Goal: Entertainment & Leisure: Browse casually

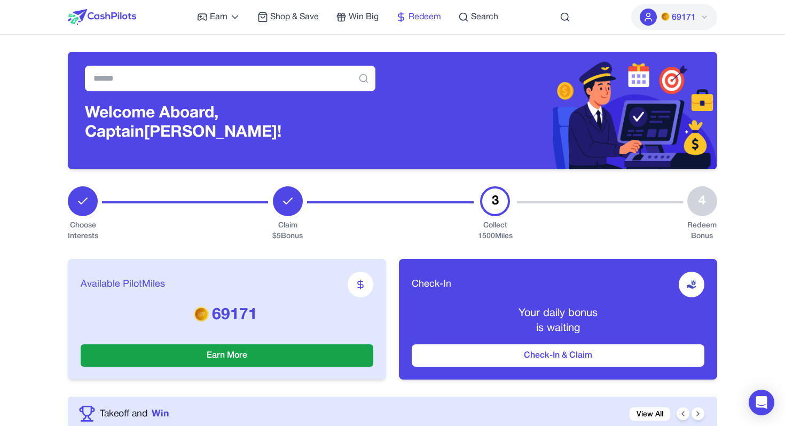
click at [417, 16] on span "Redeem" at bounding box center [425, 17] width 33 height 13
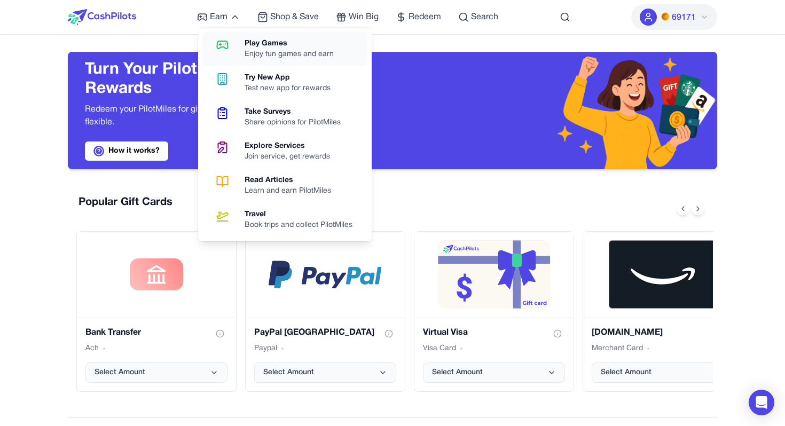
click at [265, 51] on div "Enjoy fun games and earn" at bounding box center [294, 54] width 98 height 11
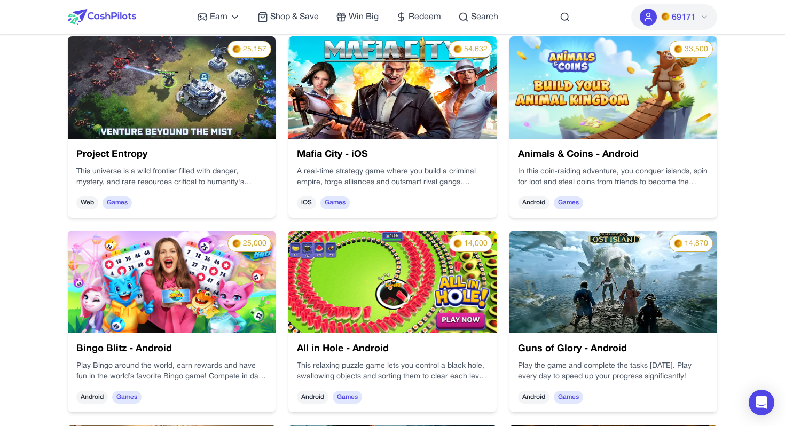
scroll to position [572, 0]
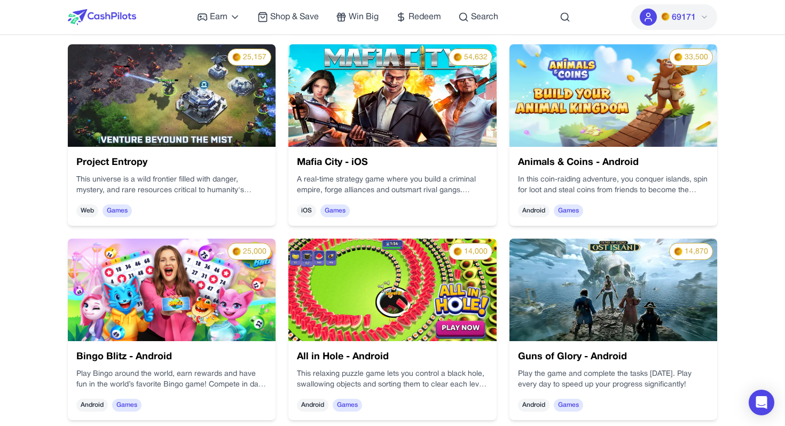
click at [343, 178] on p "A real‑time strategy game where you build a criminal empire, forge alliances an…" at bounding box center [392, 185] width 191 height 21
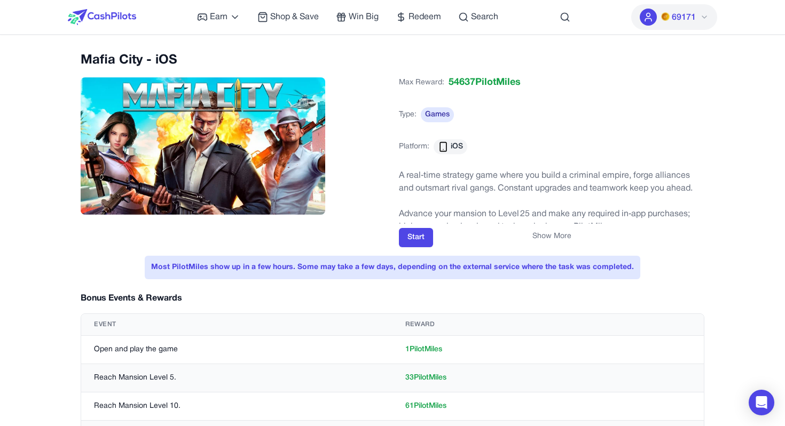
click at [559, 238] on button "Show More" at bounding box center [551, 236] width 39 height 11
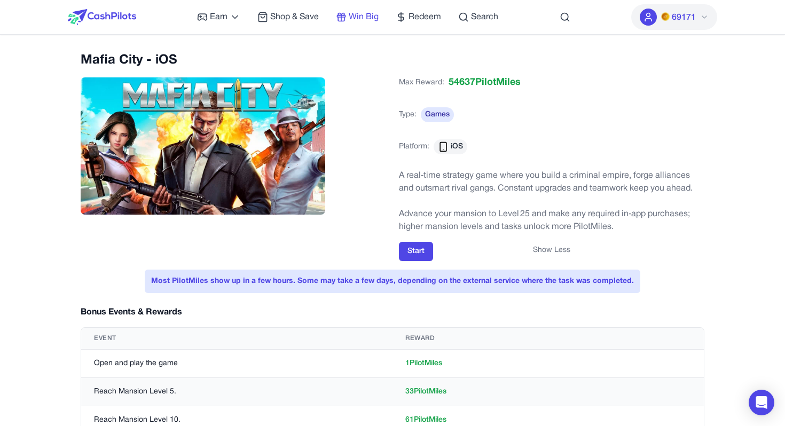
click at [358, 19] on span "Win Big" at bounding box center [364, 17] width 30 height 13
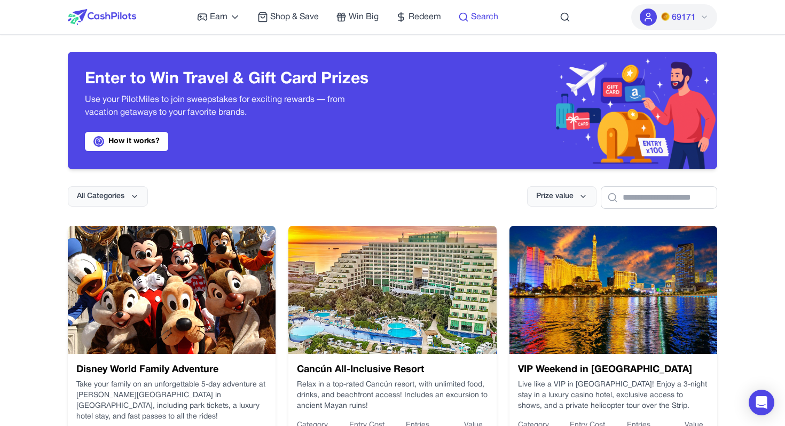
click at [485, 18] on span "Search" at bounding box center [484, 17] width 27 height 13
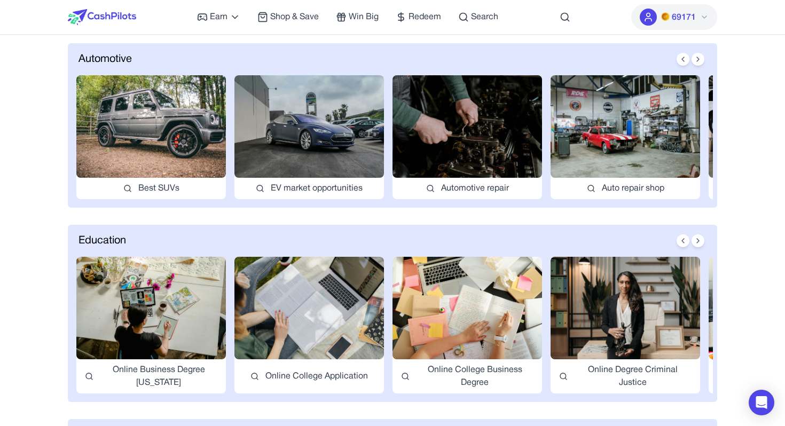
scroll to position [185, 0]
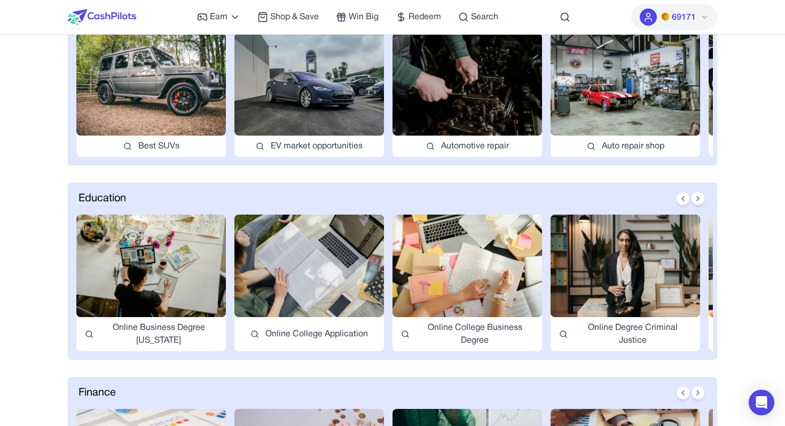
click at [458, 108] on img at bounding box center [467, 84] width 150 height 103
